Goal: Navigation & Orientation: Go to known website

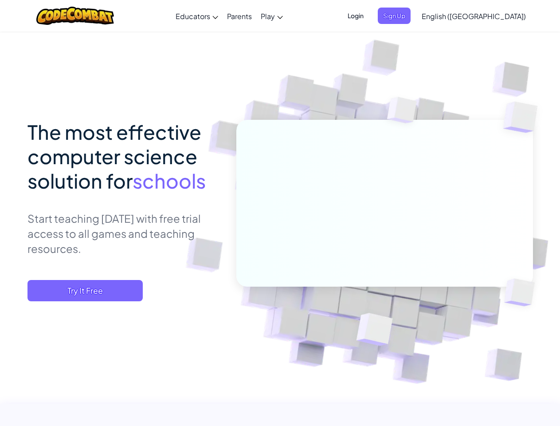
click at [369, 16] on span "Login" at bounding box center [355, 16] width 27 height 16
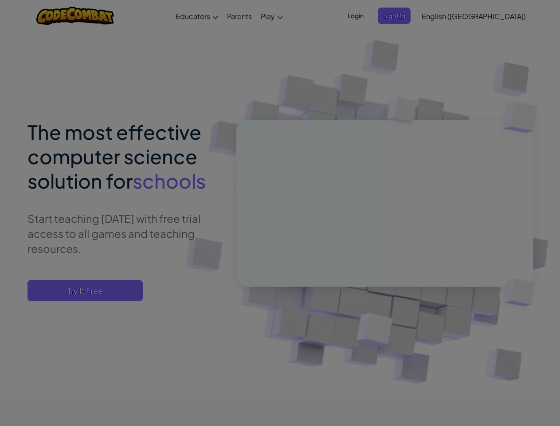
click at [409, 16] on div at bounding box center [280, 213] width 560 height 426
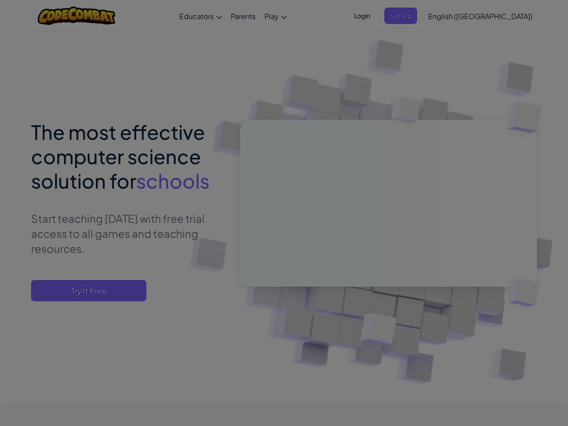
click at [0, 0] on div "Log In Unknown Error Email or Username : Forgot your password? Password : Log I…" at bounding box center [0, 0] width 0 height 0
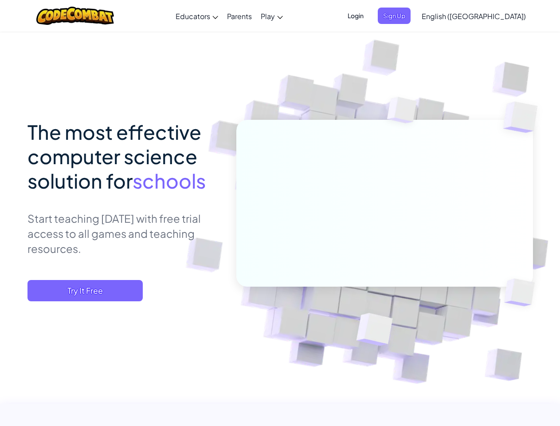
click at [85, 290] on span "Try It Free" at bounding box center [84, 290] width 115 height 21
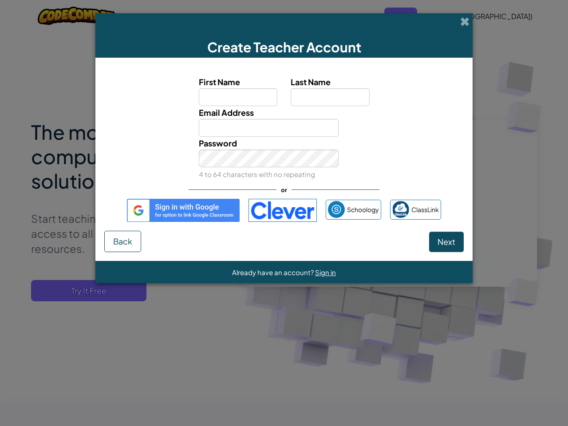
click at [85, 290] on div "Create Teacher Account First Name Last Name Email Address Password 4 to 64 char…" at bounding box center [284, 213] width 568 height 426
